Goal: Find specific page/section: Find specific page/section

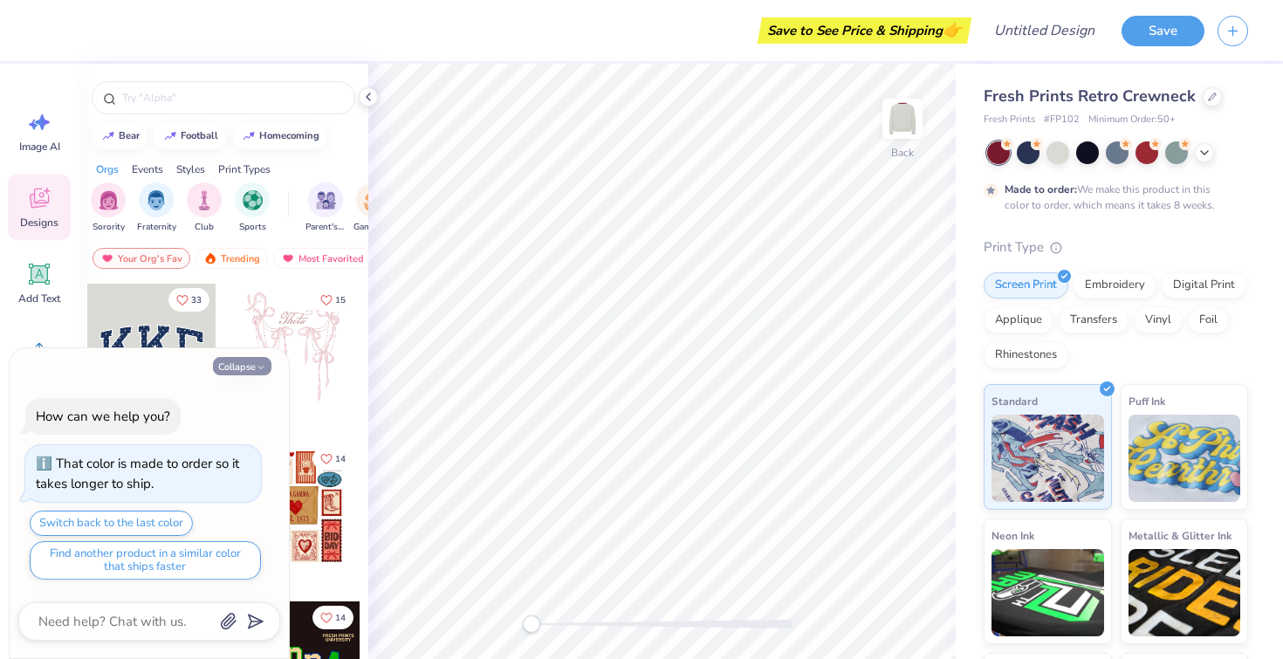
click at [244, 368] on button "Collapse" at bounding box center [242, 366] width 58 height 18
type textarea "x"
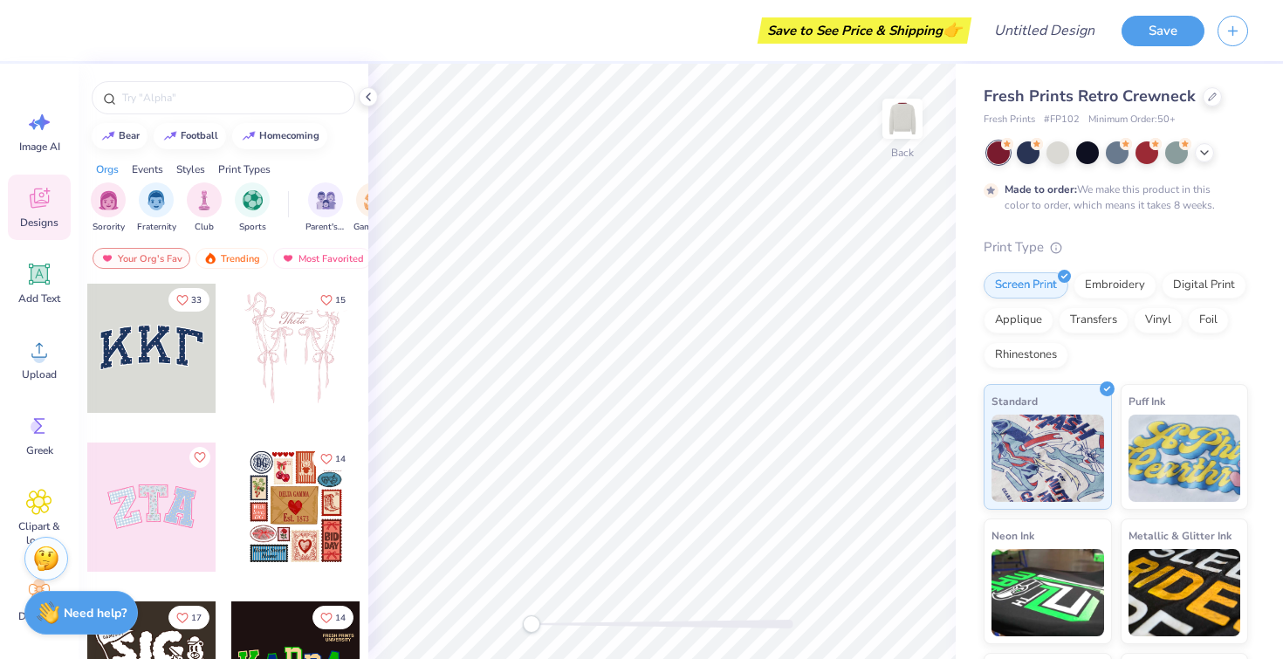
click at [150, 355] on div at bounding box center [151, 348] width 129 height 129
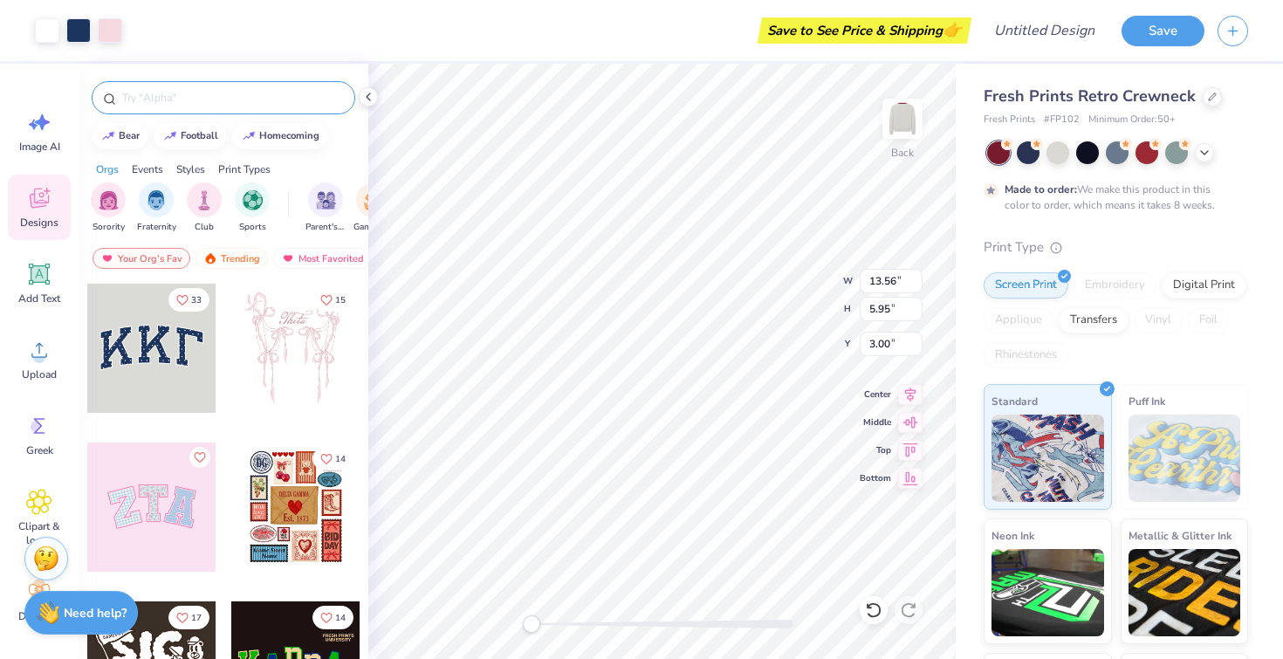
click at [188, 105] on input "text" at bounding box center [231, 97] width 223 height 17
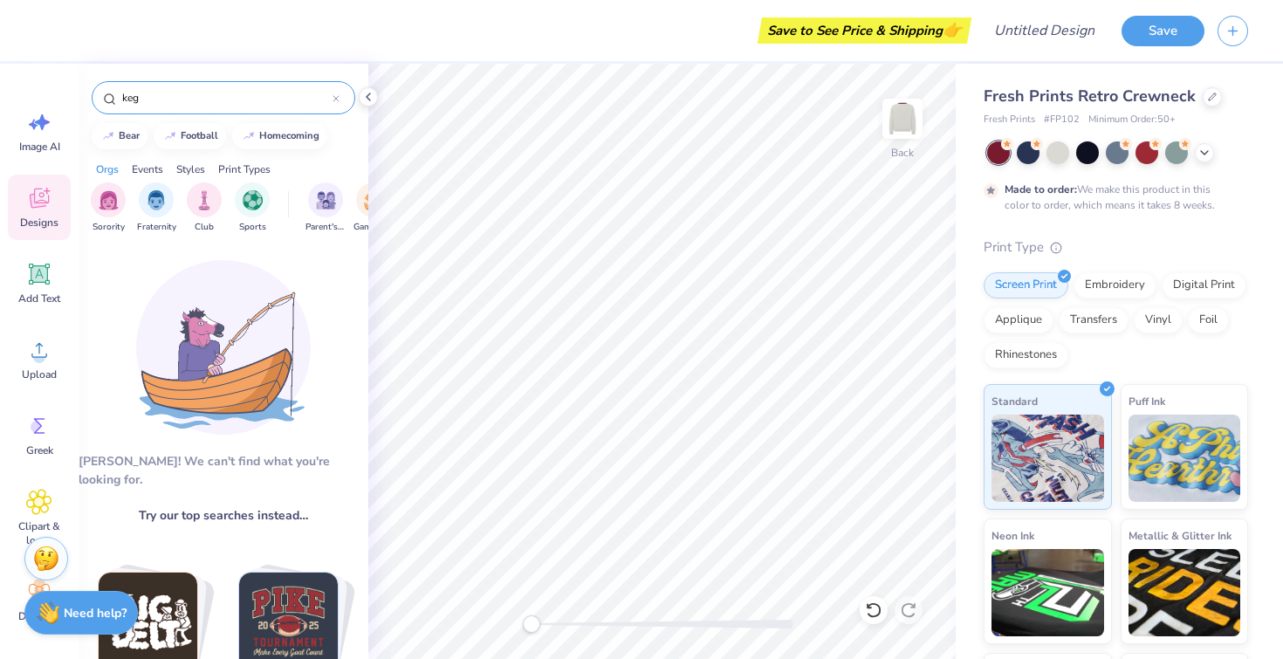
click at [214, 101] on input "keg" at bounding box center [226, 97] width 212 height 17
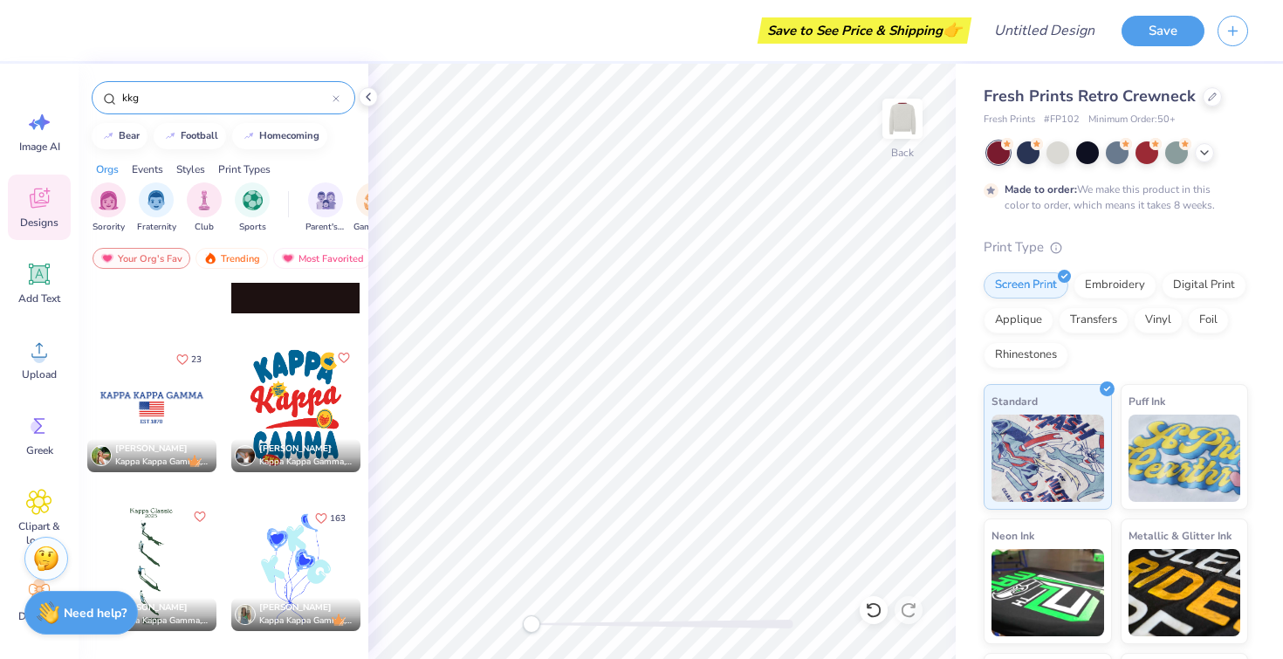
scroll to position [99, 0]
type input "kkg"
click at [302, 410] on div at bounding box center [295, 408] width 129 height 129
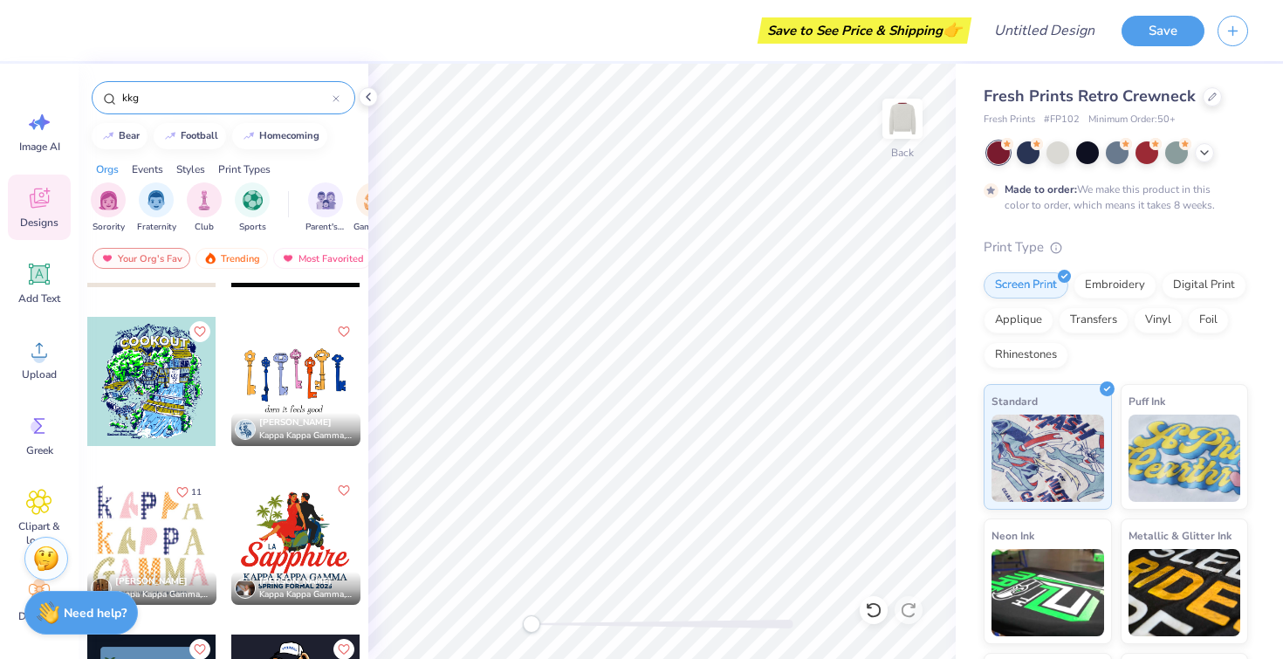
scroll to position [2033, 0]
click at [309, 353] on div at bounding box center [295, 380] width 129 height 129
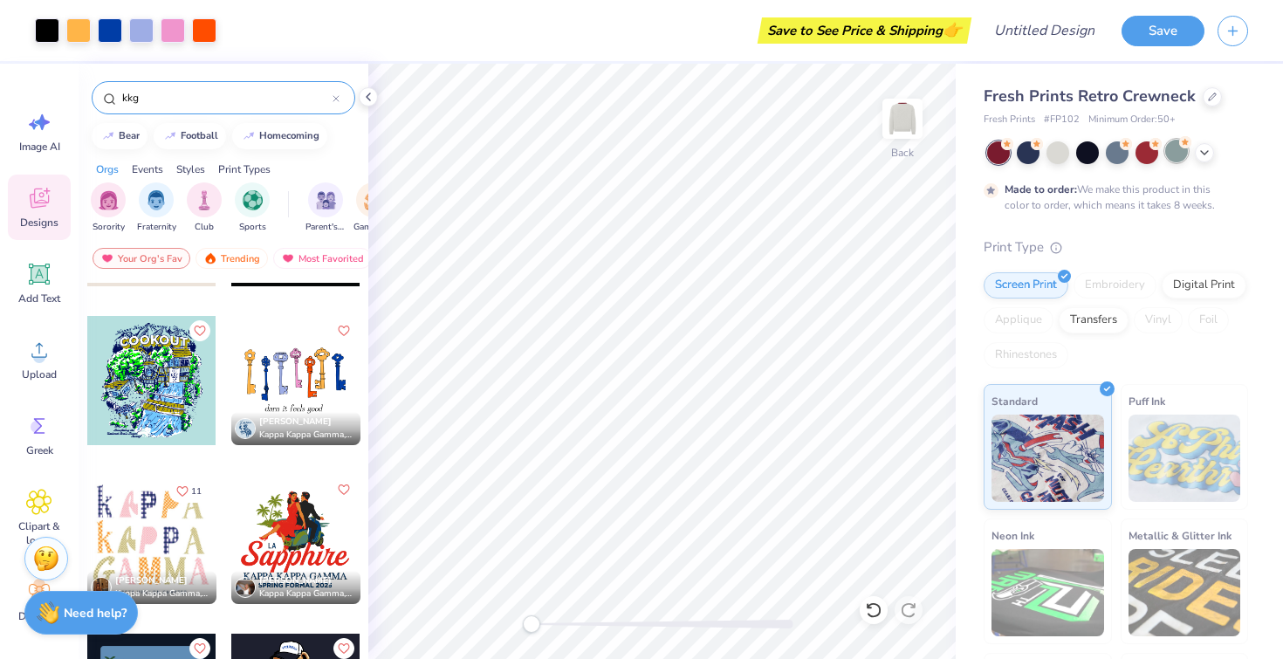
click at [1177, 147] on div at bounding box center [1176, 151] width 23 height 23
click at [1156, 148] on div at bounding box center [1147, 151] width 23 height 23
click at [1054, 155] on div at bounding box center [1058, 151] width 23 height 23
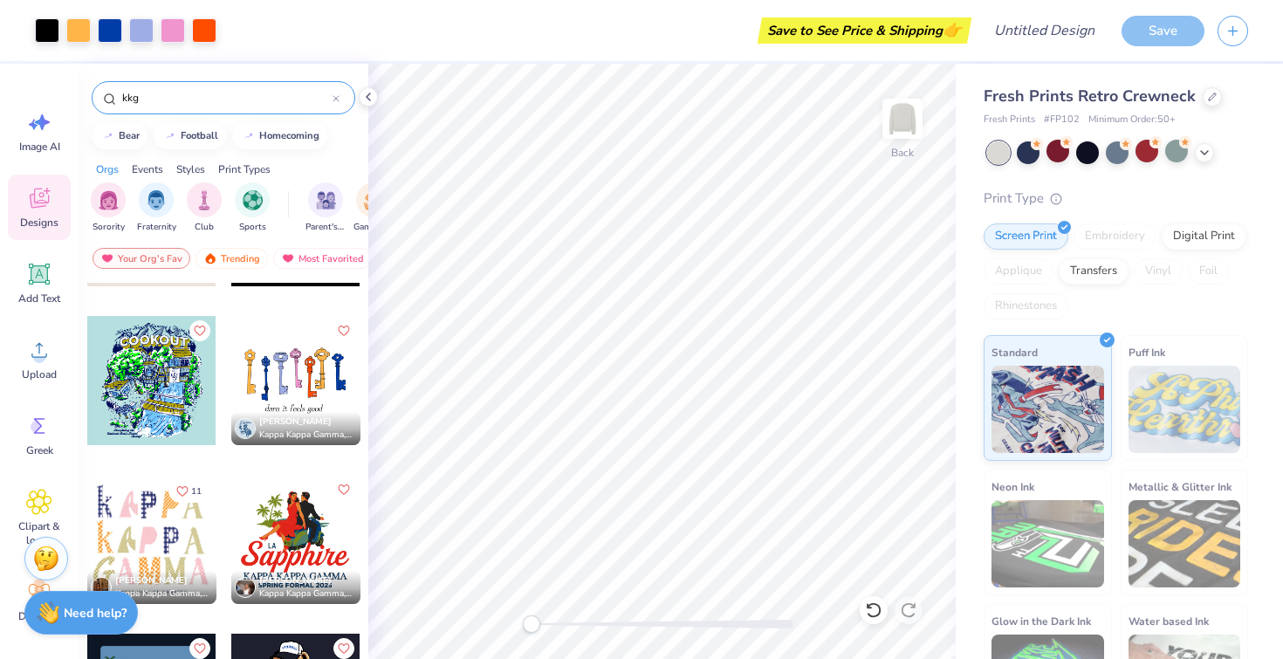
type textarea "x"
